Goal: Task Accomplishment & Management: Manage account settings

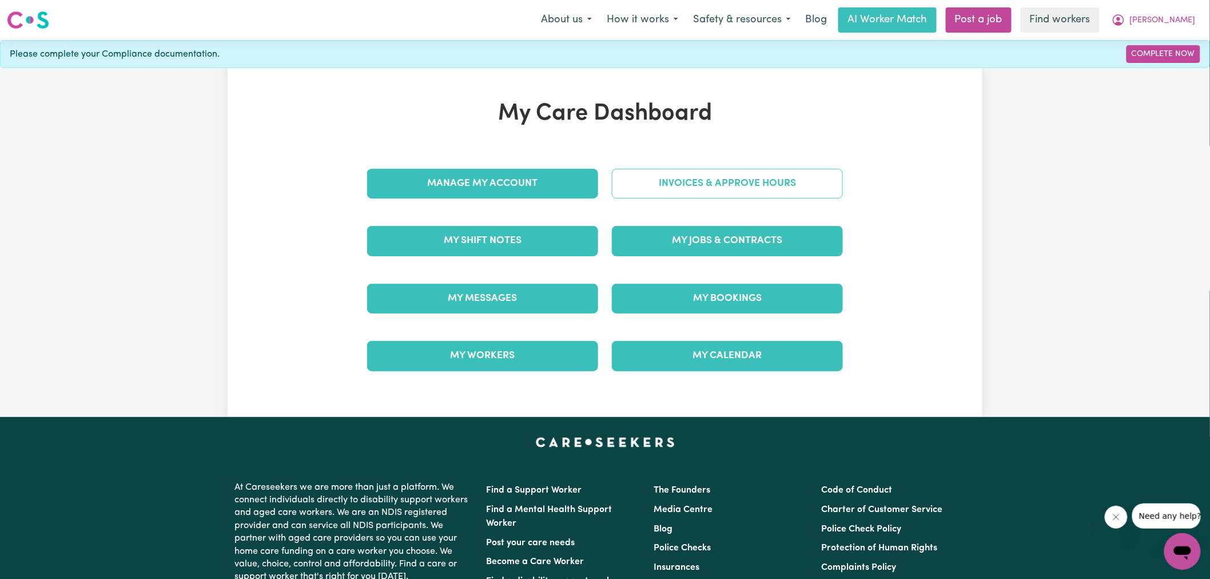
click at [626, 184] on link "Invoices & Approve Hours" at bounding box center [727, 184] width 231 height 30
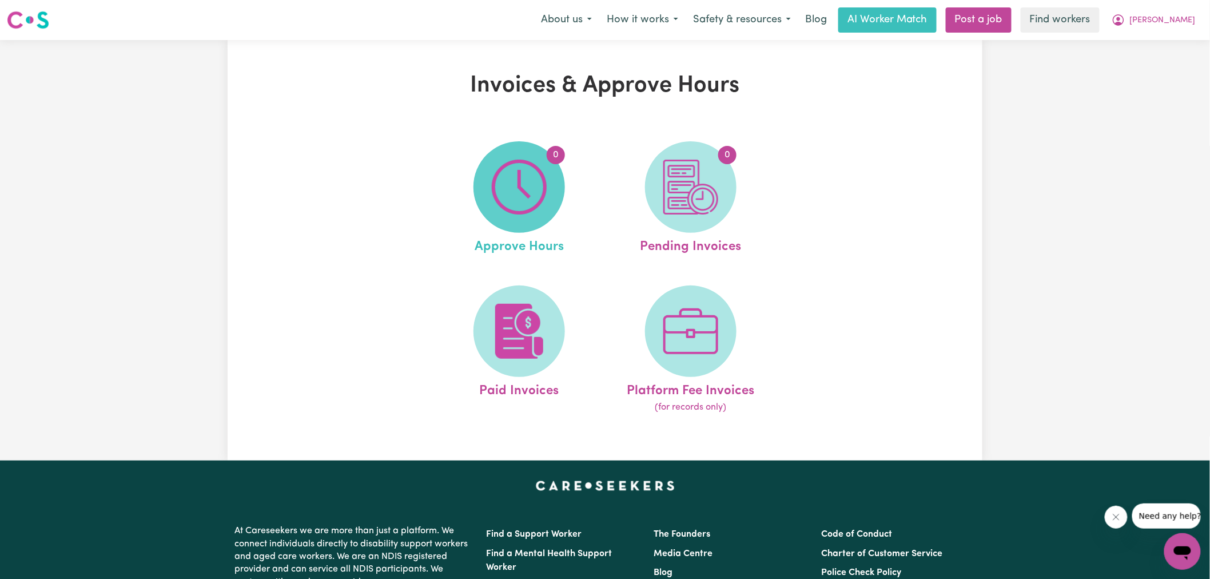
click at [547, 186] on span "0" at bounding box center [519, 186] width 91 height 91
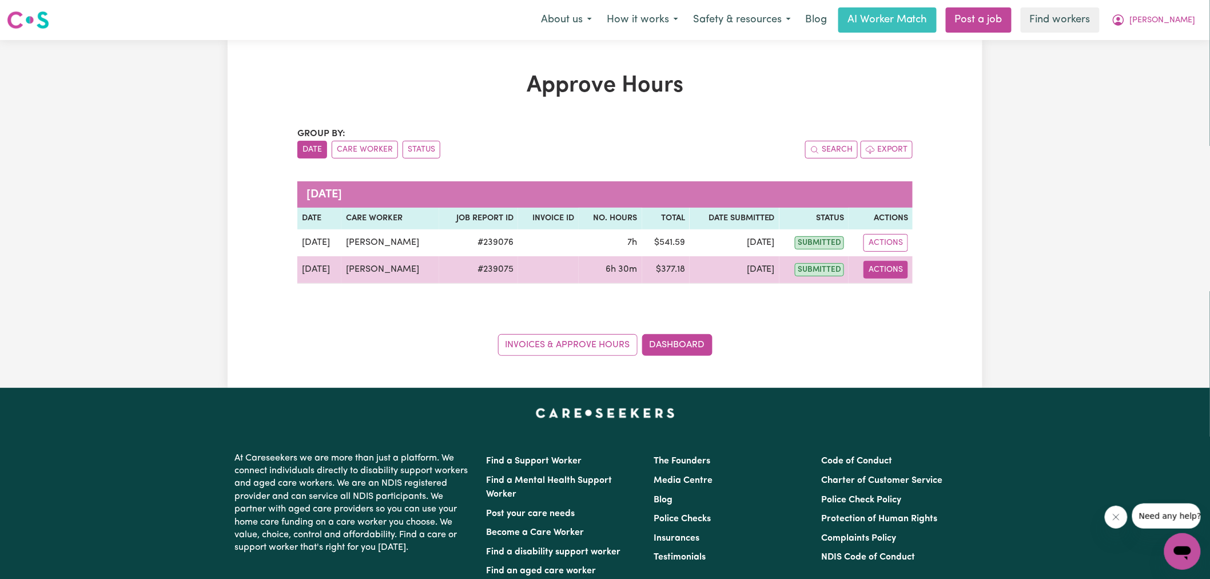
click at [885, 270] on button "Actions" at bounding box center [886, 270] width 45 height 18
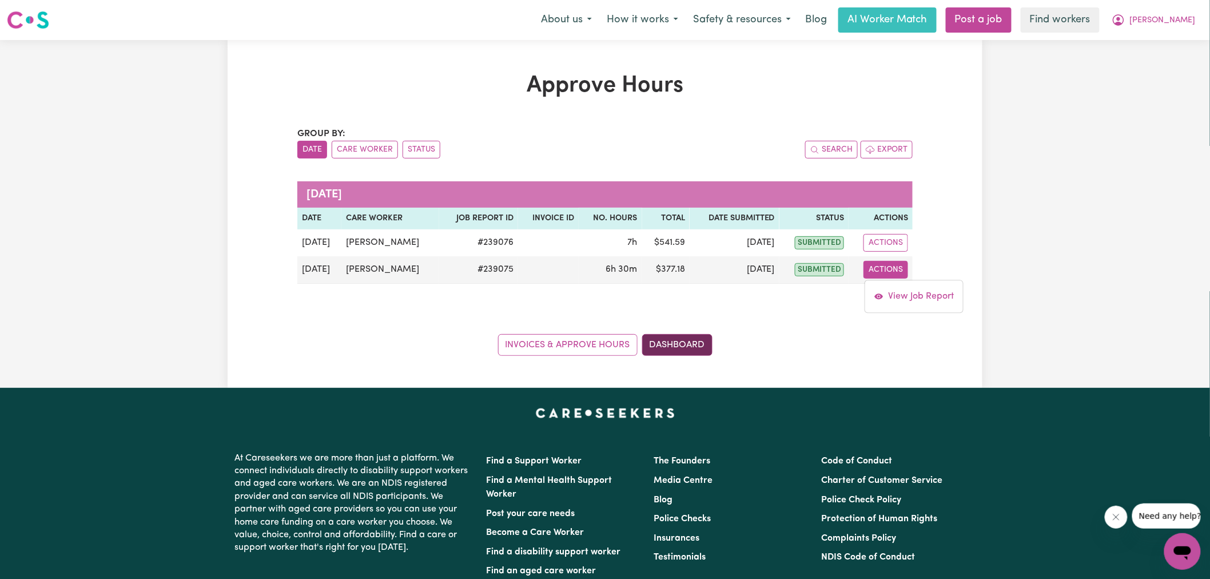
click at [690, 349] on link "Dashboard" at bounding box center [677, 345] width 70 height 22
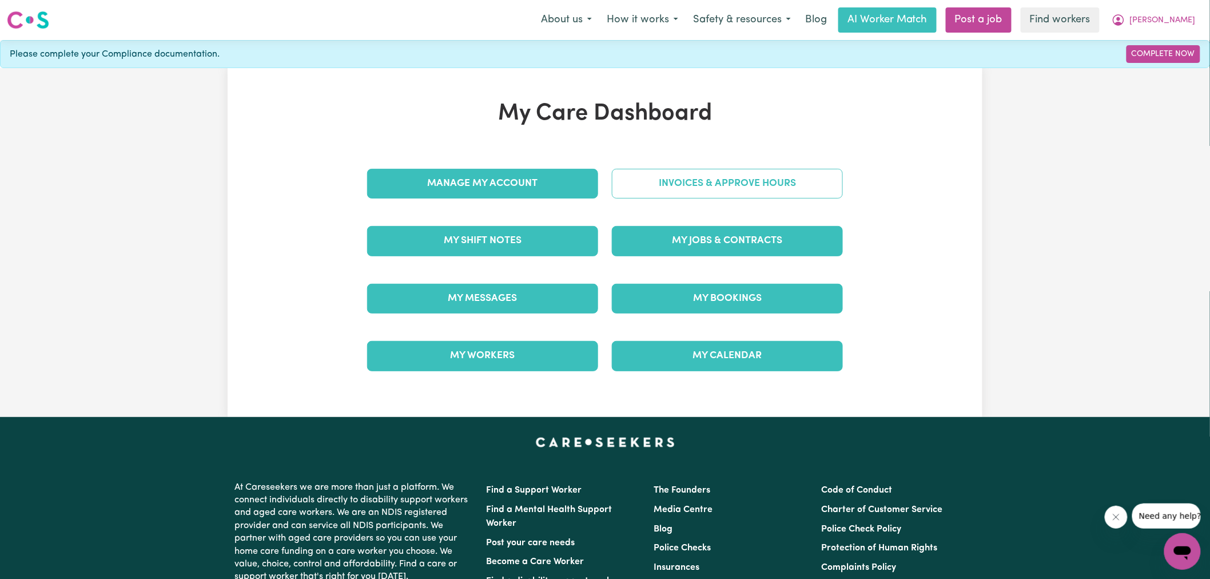
click at [715, 175] on link "Invoices & Approve Hours" at bounding box center [727, 184] width 231 height 30
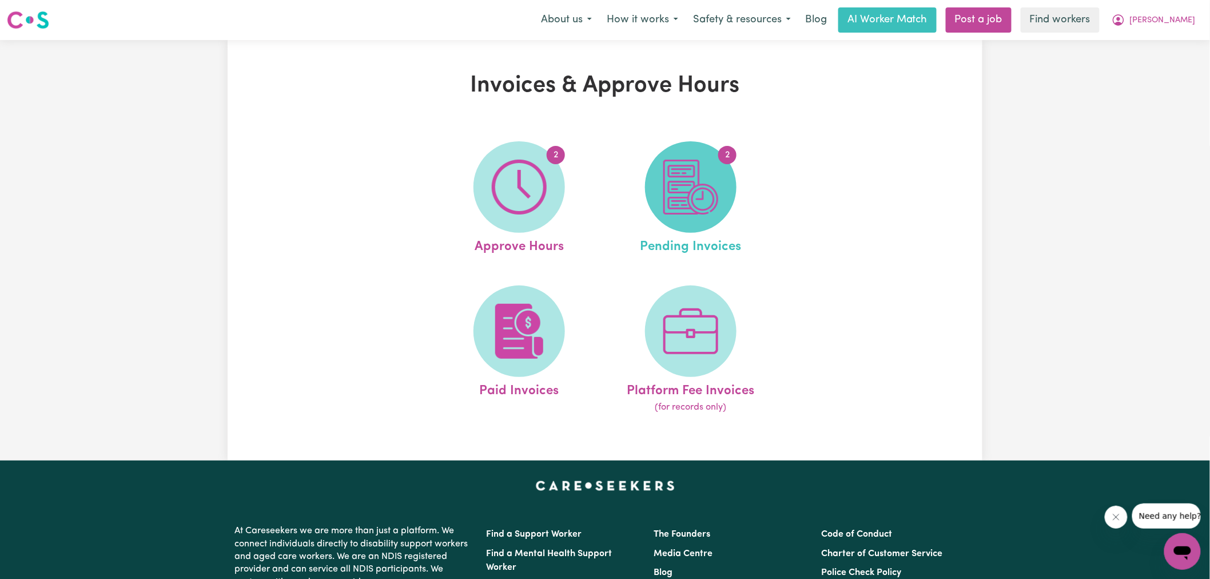
click at [699, 180] on img at bounding box center [690, 187] width 55 height 55
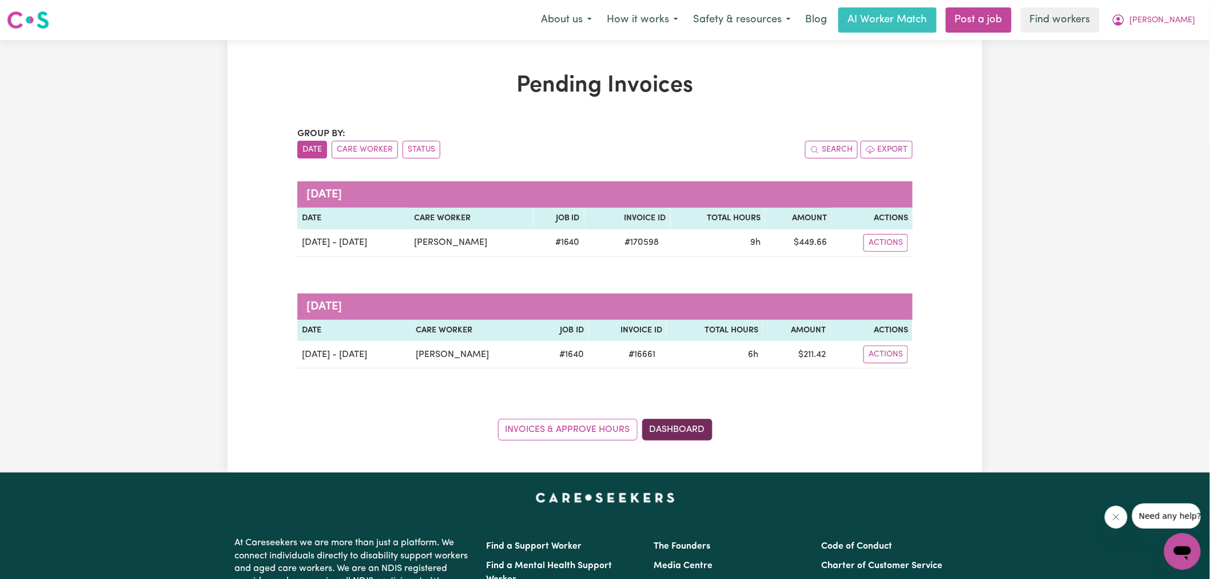
click at [707, 431] on link "Dashboard" at bounding box center [677, 430] width 70 height 22
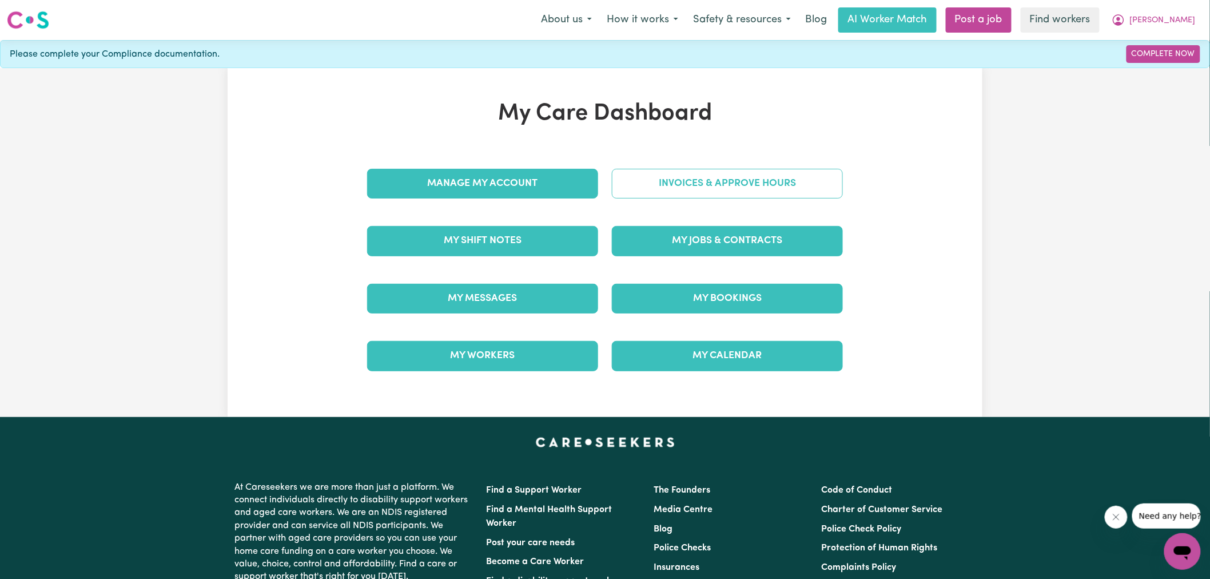
click at [678, 179] on link "Invoices & Approve Hours" at bounding box center [727, 184] width 231 height 30
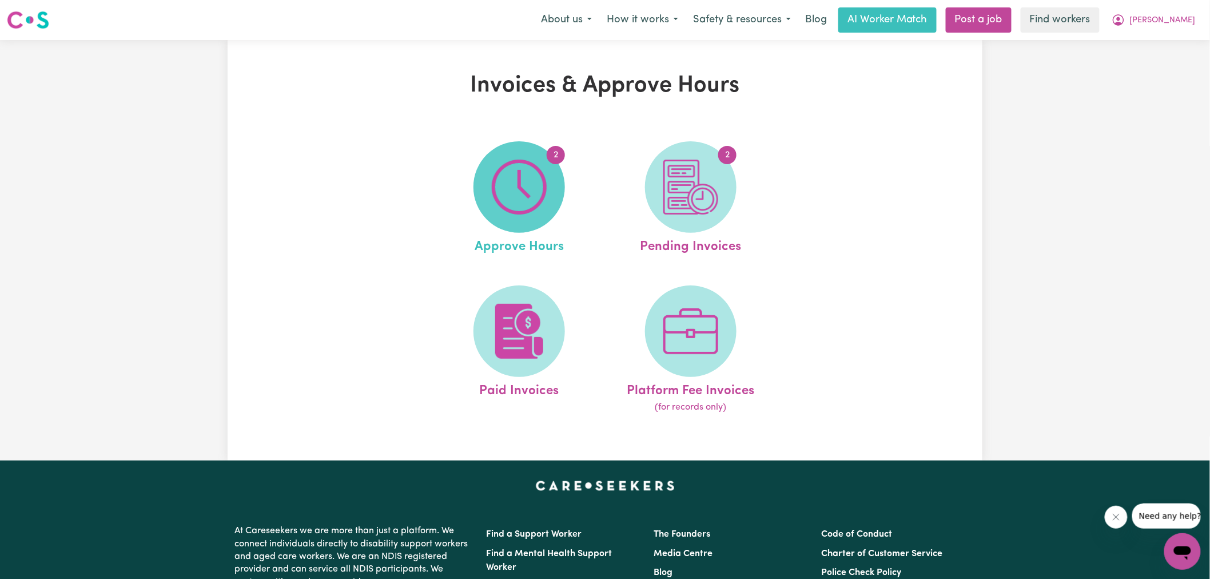
click at [542, 203] on img at bounding box center [519, 187] width 55 height 55
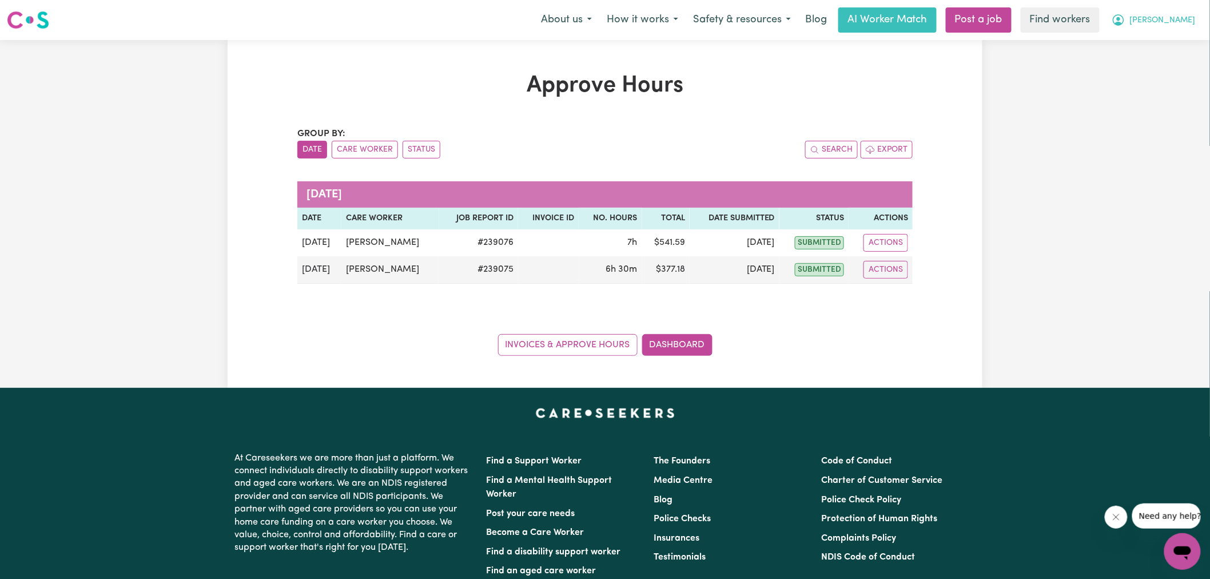
click at [1171, 23] on button "[PERSON_NAME]" at bounding box center [1153, 20] width 99 height 24
click at [1167, 65] on link "Logout" at bounding box center [1157, 66] width 90 height 22
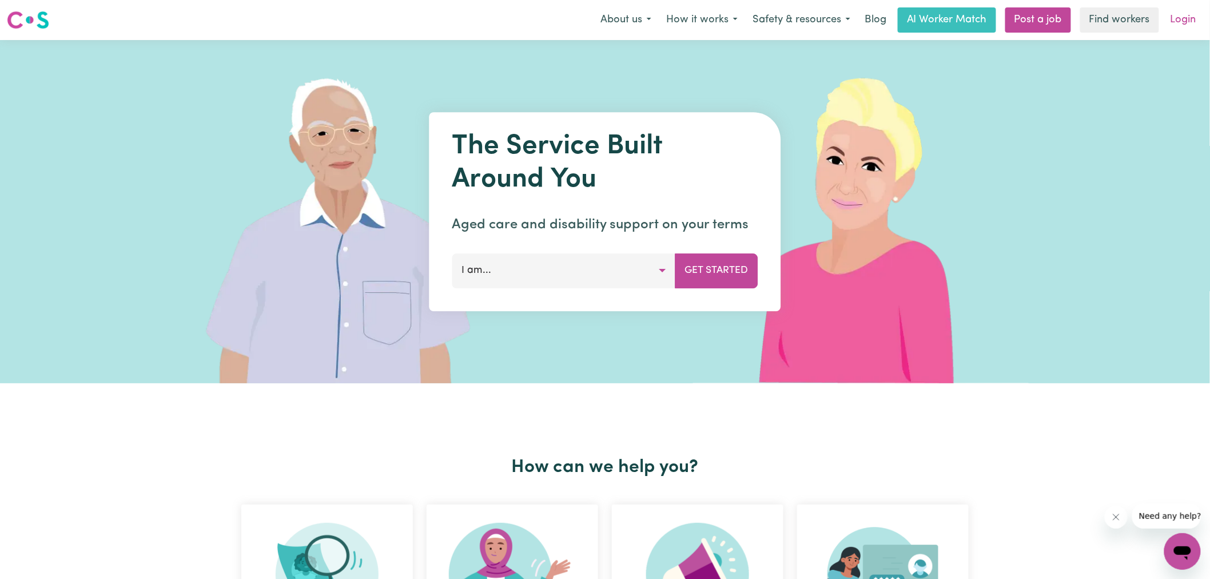
click at [1181, 26] on link "Login" at bounding box center [1183, 19] width 39 height 25
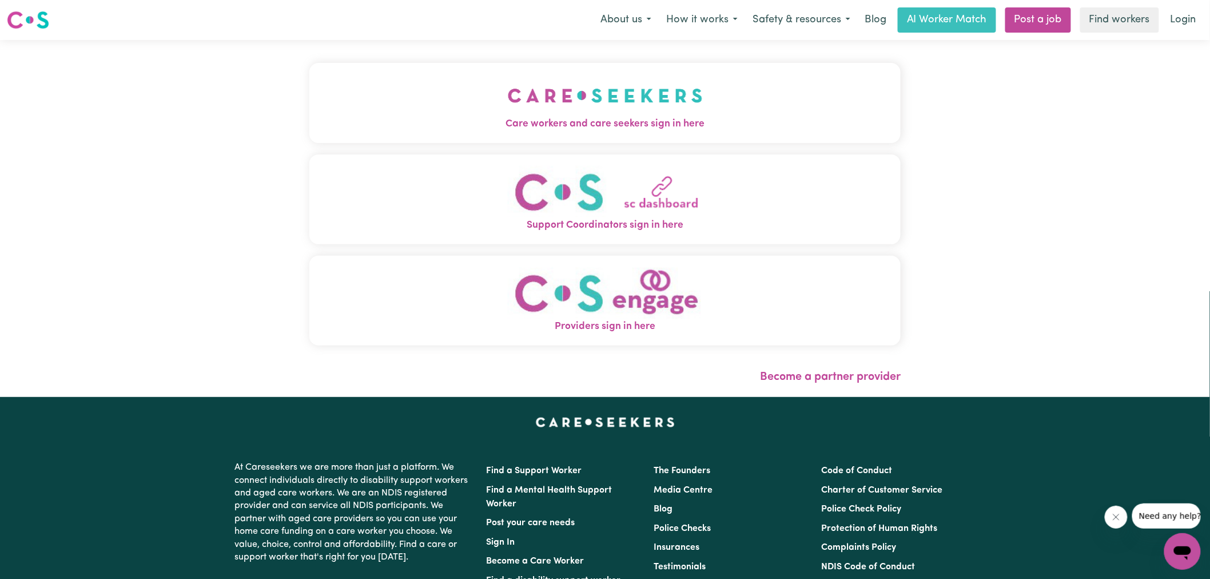
click at [450, 112] on button "Care workers and care seekers sign in here" at bounding box center [604, 103] width 591 height 80
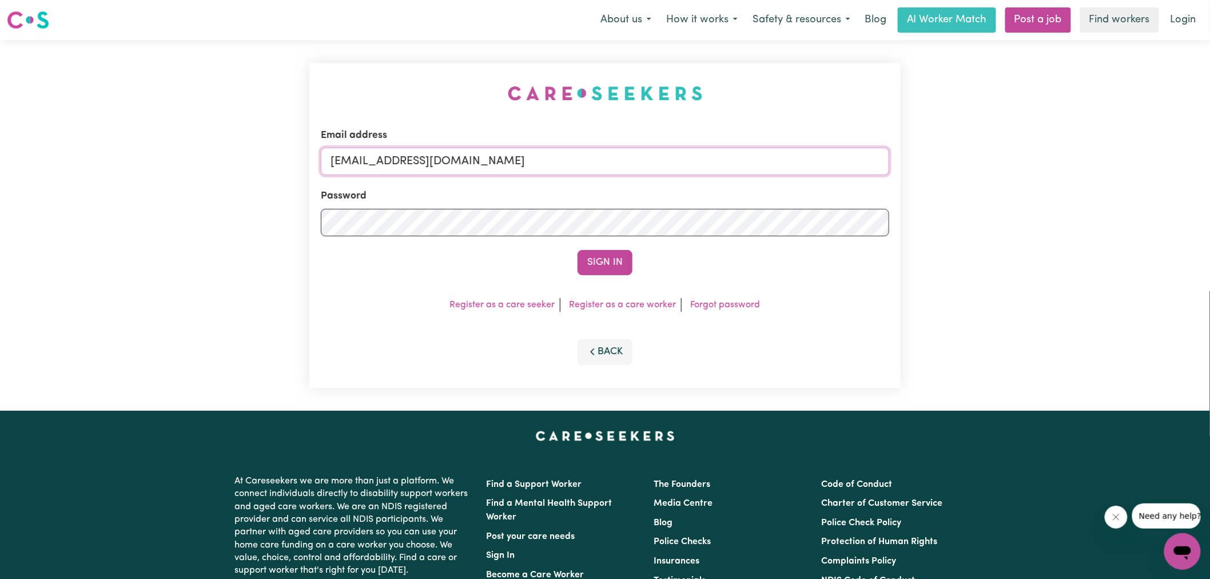
drag, startPoint x: 393, startPoint y: 162, endPoint x: 1131, endPoint y: 217, distance: 739.7
click at [1131, 217] on div "Email address [EMAIL_ADDRESS][DOMAIN_NAME] Password Sign In Register as a care …" at bounding box center [605, 225] width 1210 height 371
type input "superuser~[EMAIL_ADDRESS][DOMAIN_NAME]"
click at [578, 250] on button "Sign In" at bounding box center [605, 262] width 55 height 25
